Goal: Information Seeking & Learning: Learn about a topic

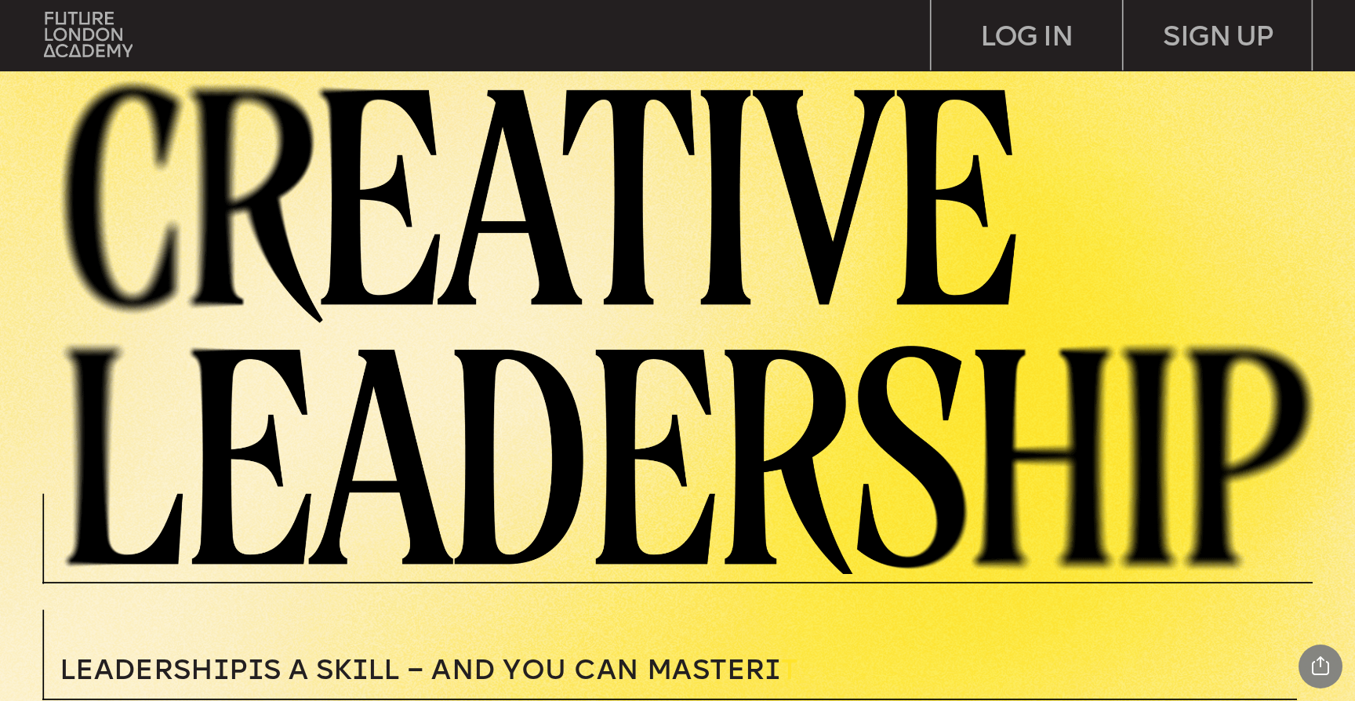
click at [108, 30] on img at bounding box center [88, 34] width 89 height 45
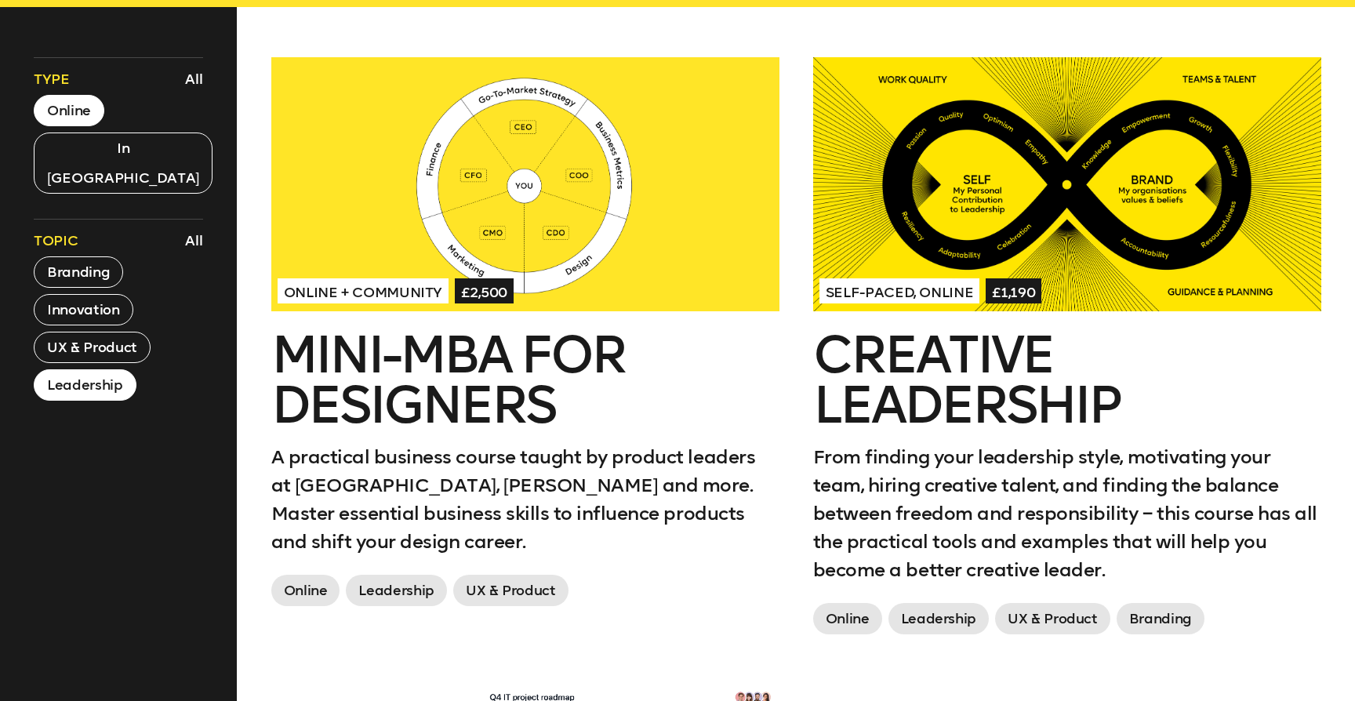
click at [995, 221] on div at bounding box center [1067, 184] width 508 height 254
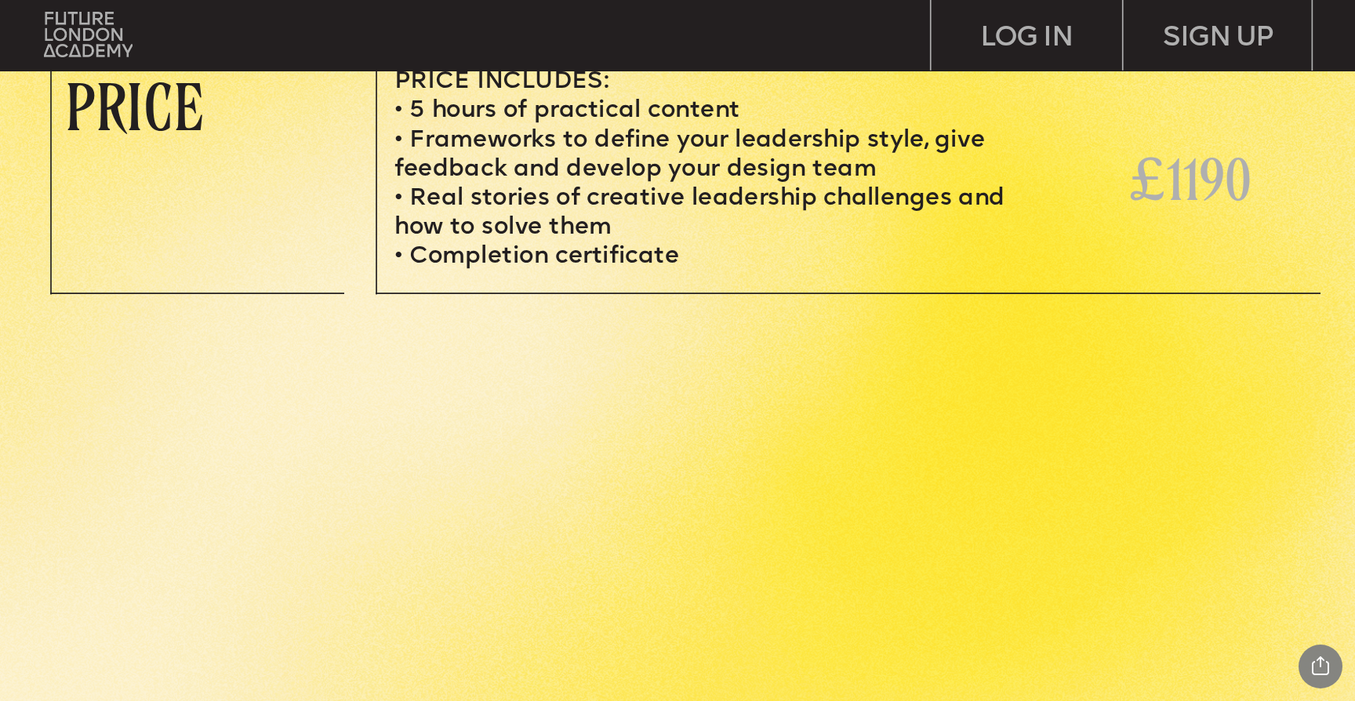
scroll to position [5969, 0]
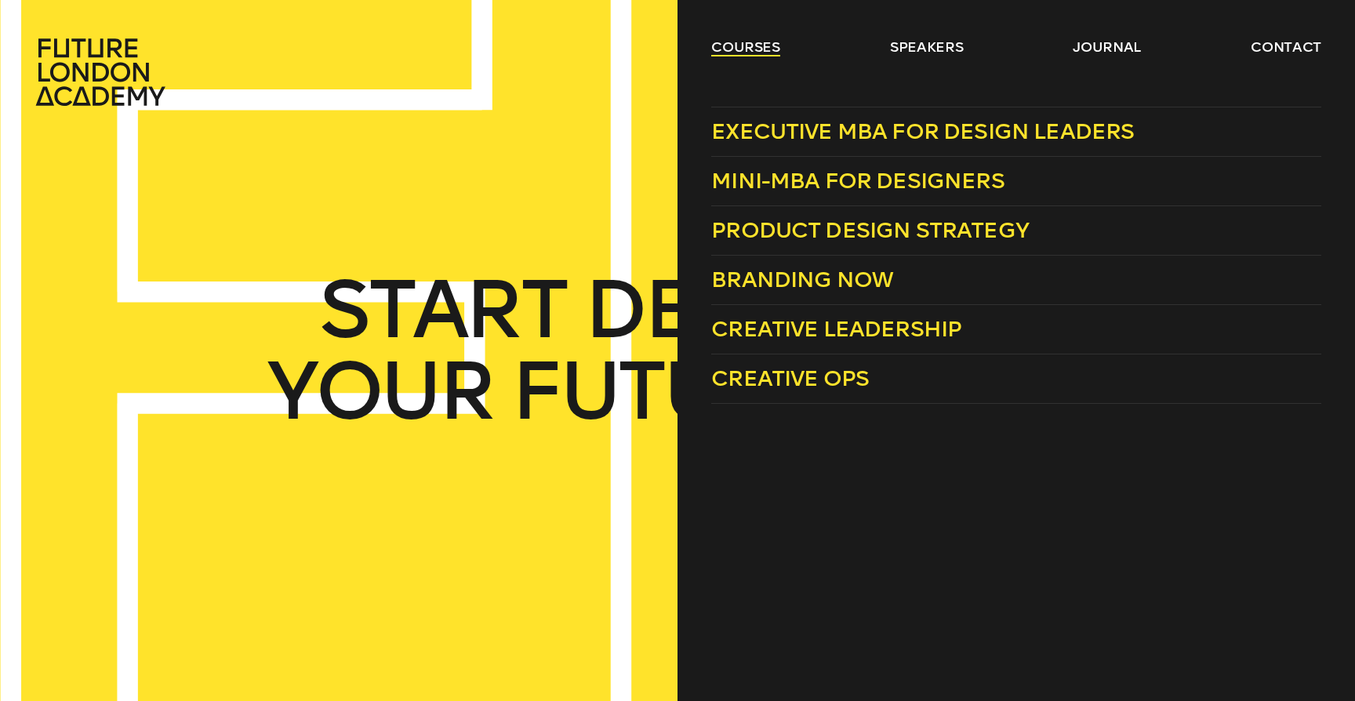
click at [738, 42] on link "courses" at bounding box center [745, 47] width 69 height 19
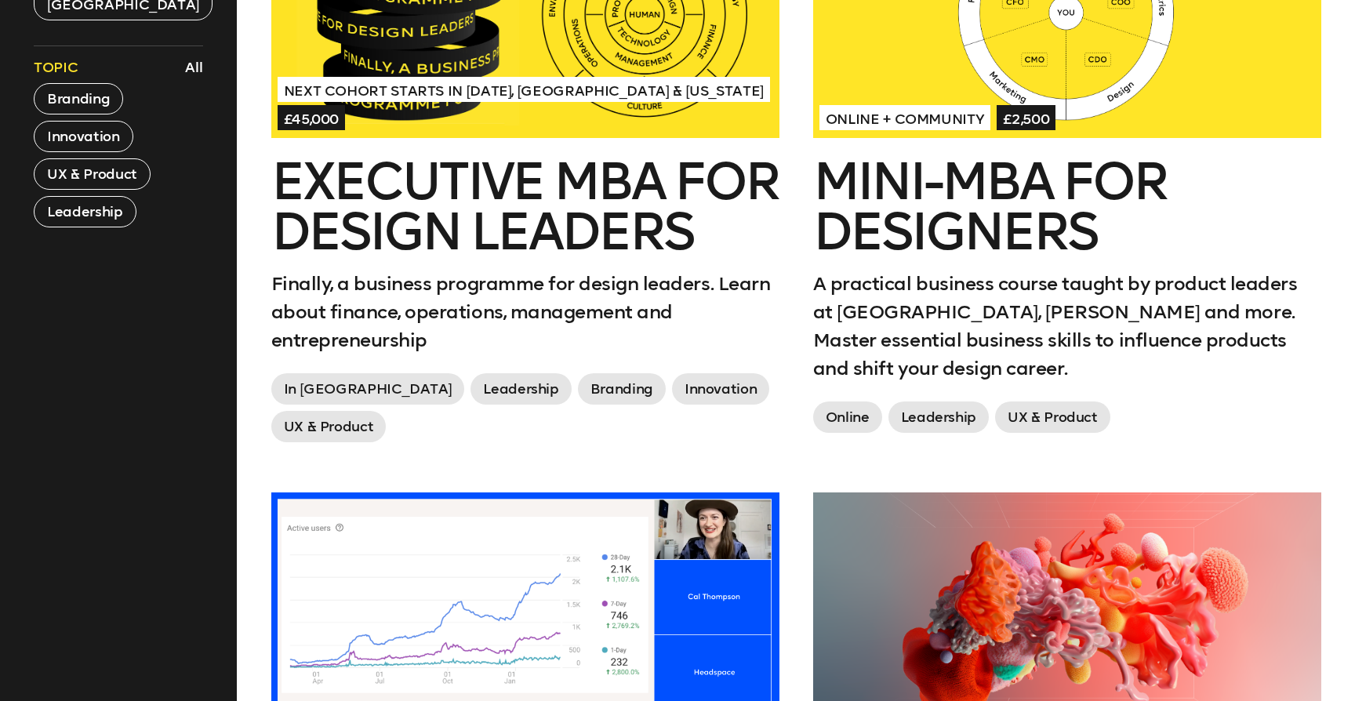
scroll to position [798, 0]
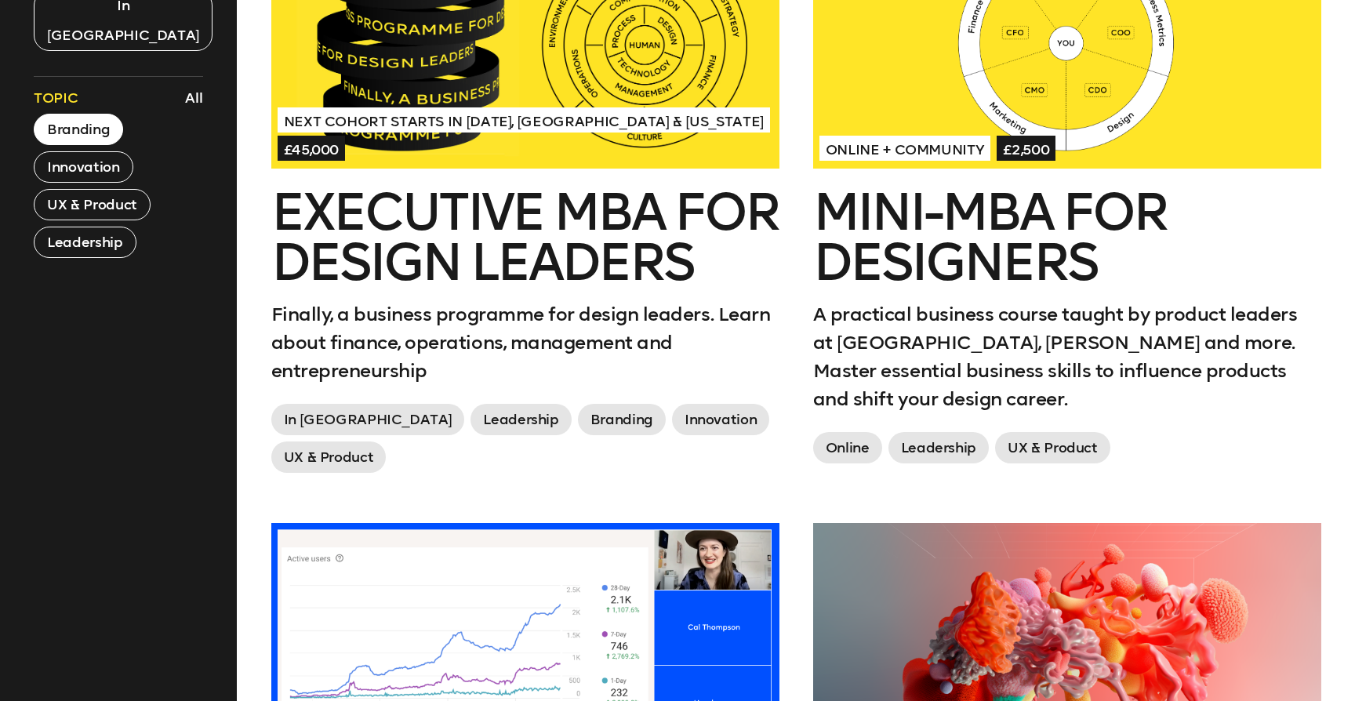
click at [81, 114] on button "Branding" at bounding box center [78, 129] width 89 height 31
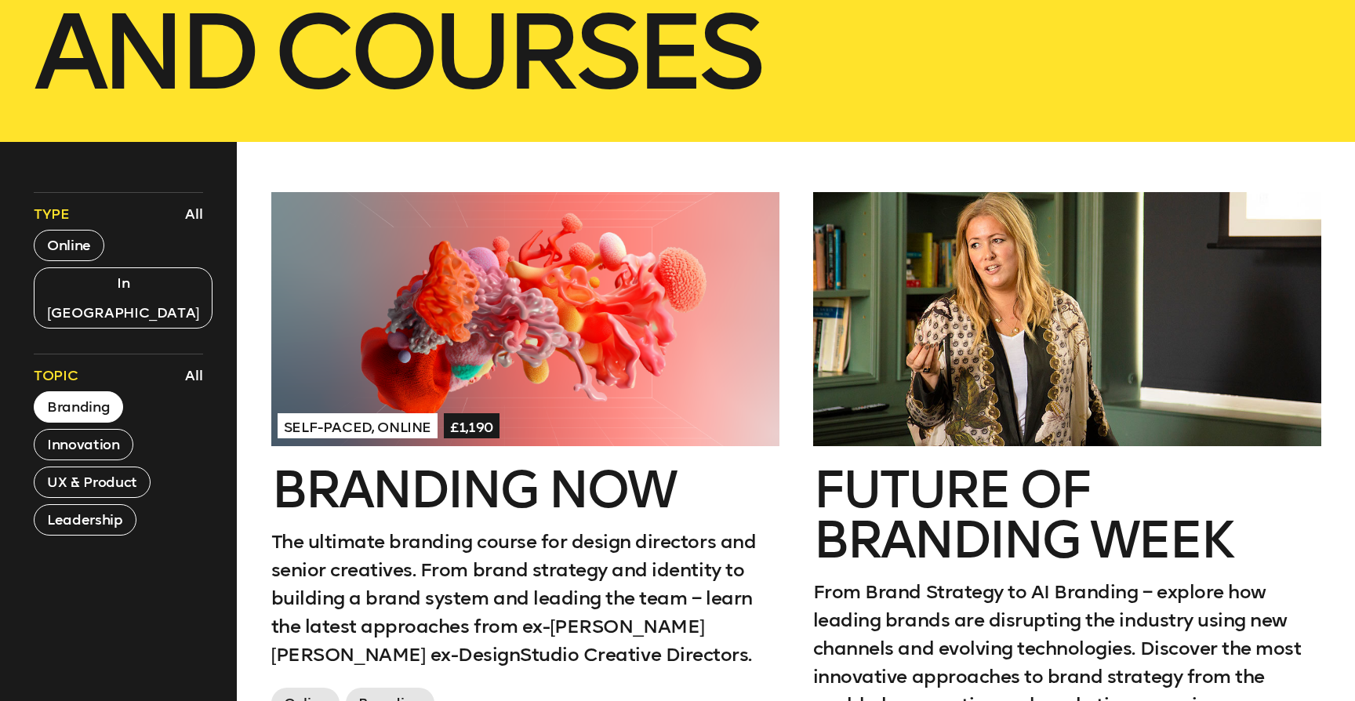
scroll to position [497, 0]
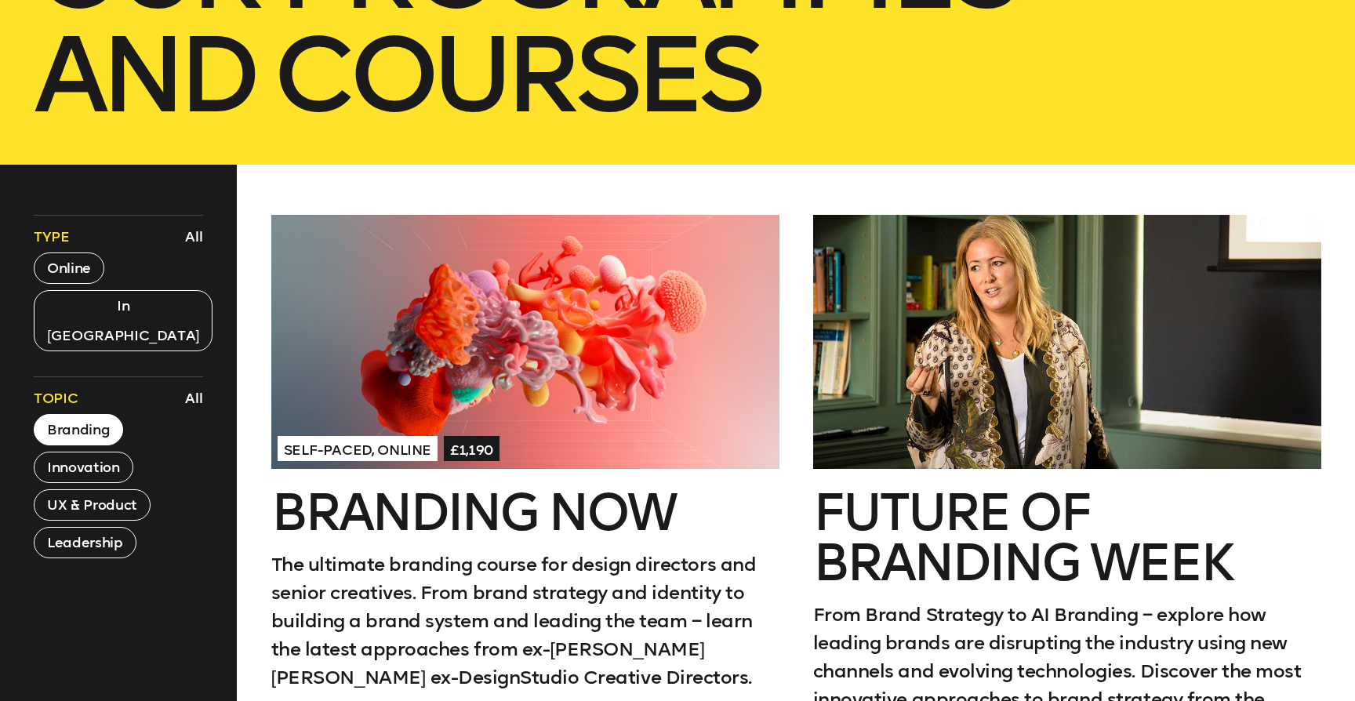
click at [547, 494] on h2 "Branding Now" at bounding box center [525, 513] width 508 height 50
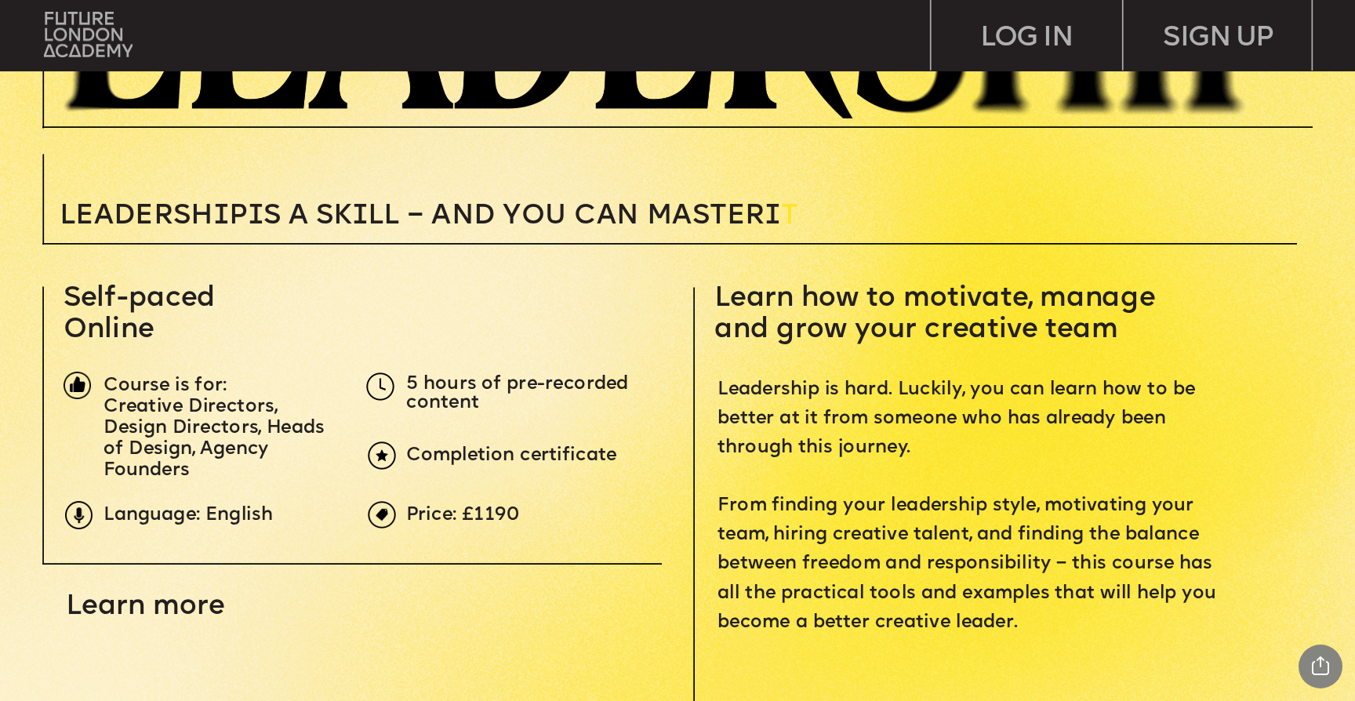
scroll to position [469, 0]
